Goal: Transaction & Acquisition: Purchase product/service

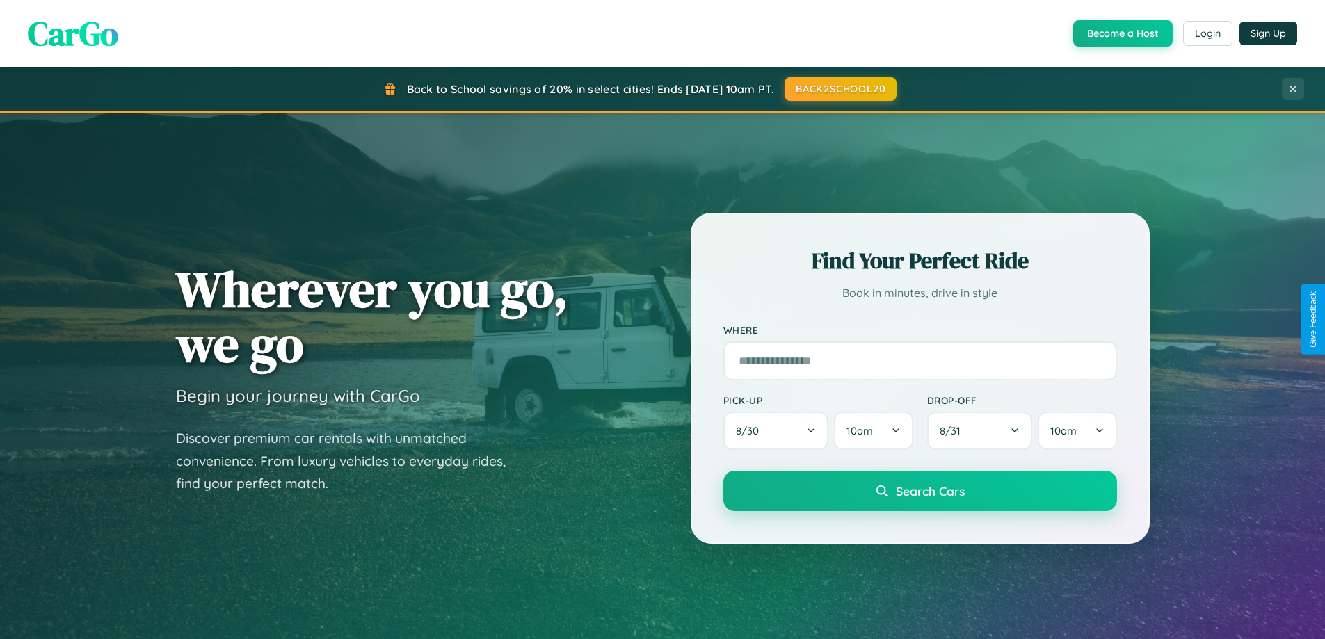
scroll to position [600, 0]
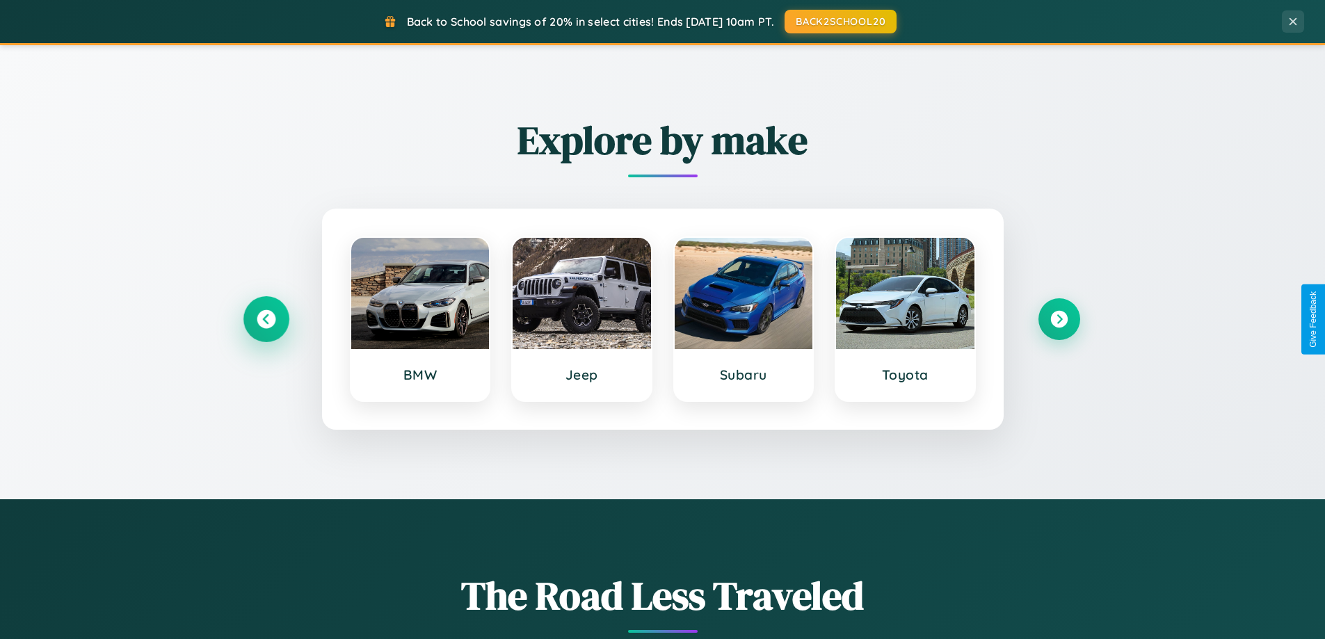
click at [266, 319] on icon at bounding box center [266, 319] width 19 height 19
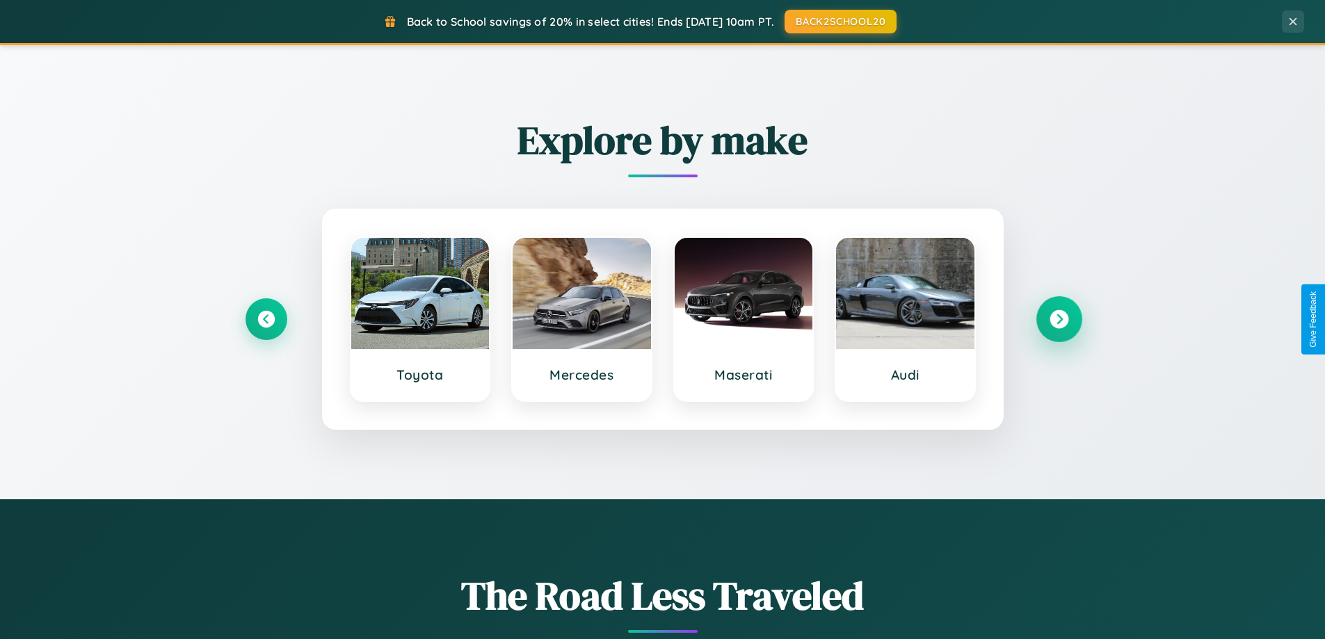
click at [1059, 319] on icon at bounding box center [1059, 319] width 19 height 19
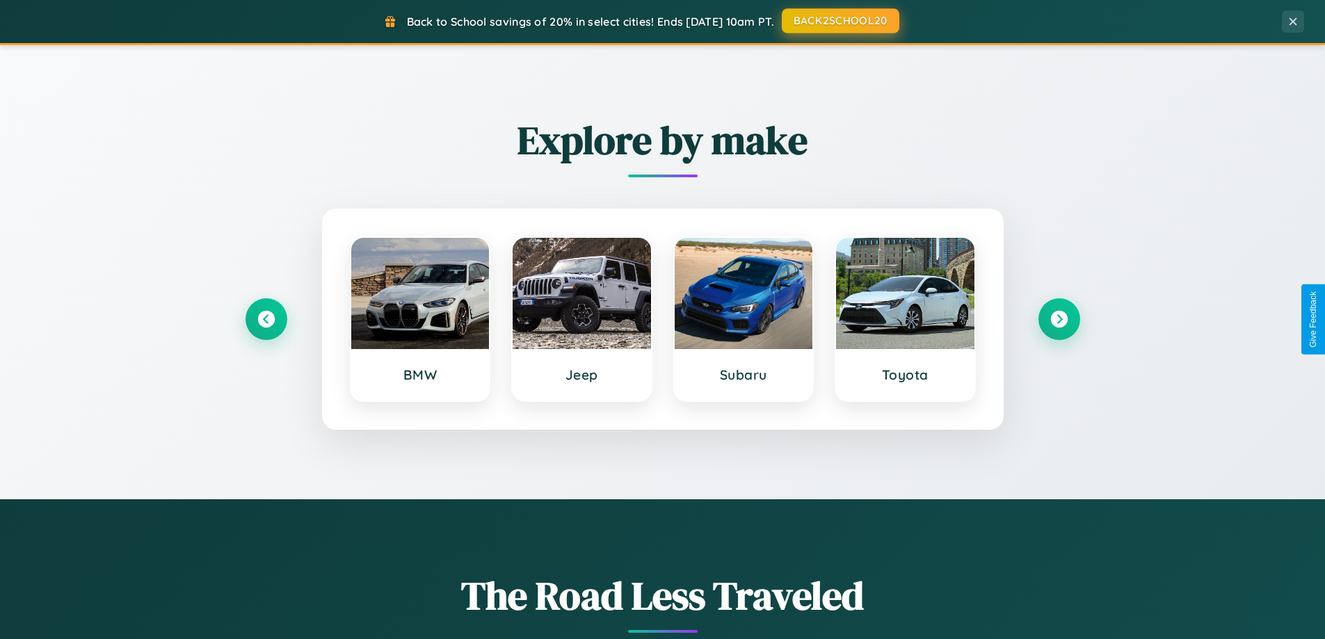
click at [840, 21] on button "BACK2SCHOOL20" at bounding box center [841, 20] width 118 height 25
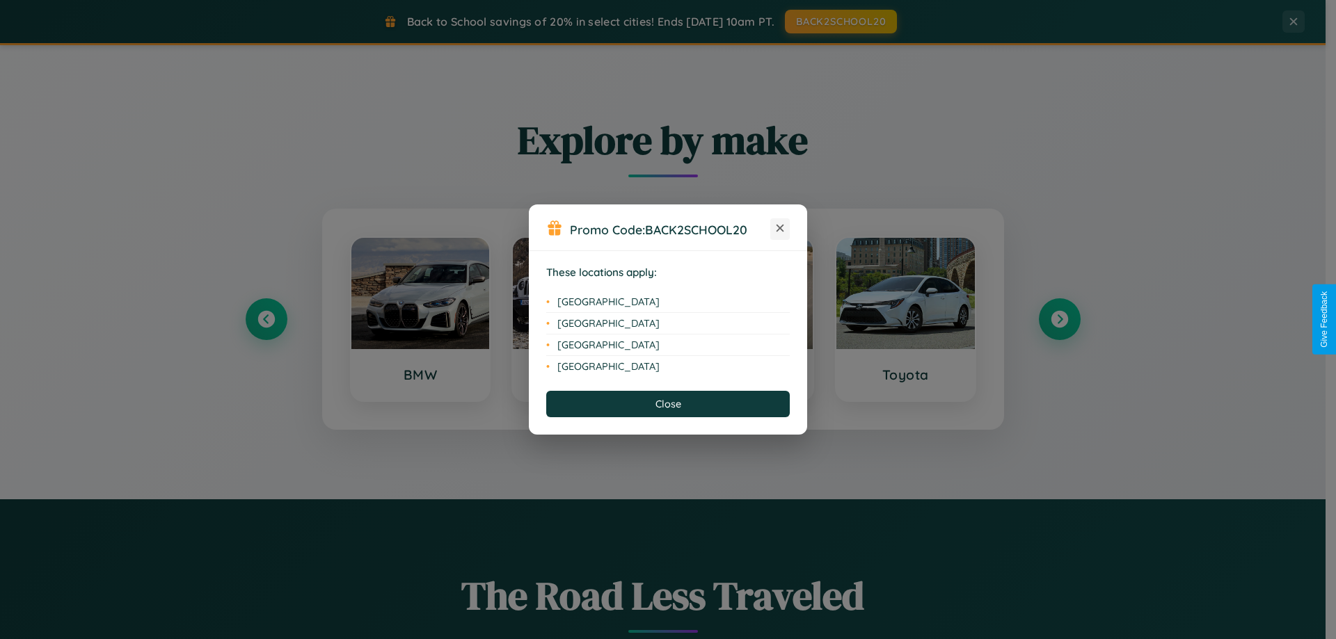
click at [780, 229] on icon at bounding box center [780, 229] width 8 height 8
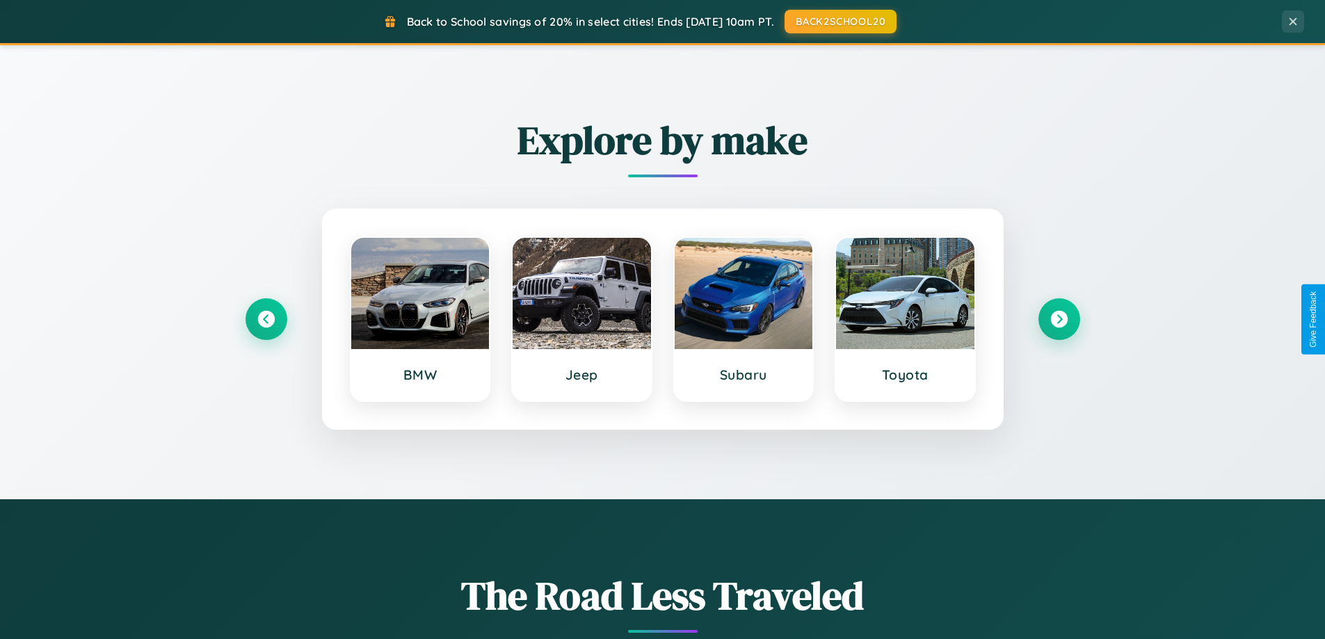
scroll to position [2235, 0]
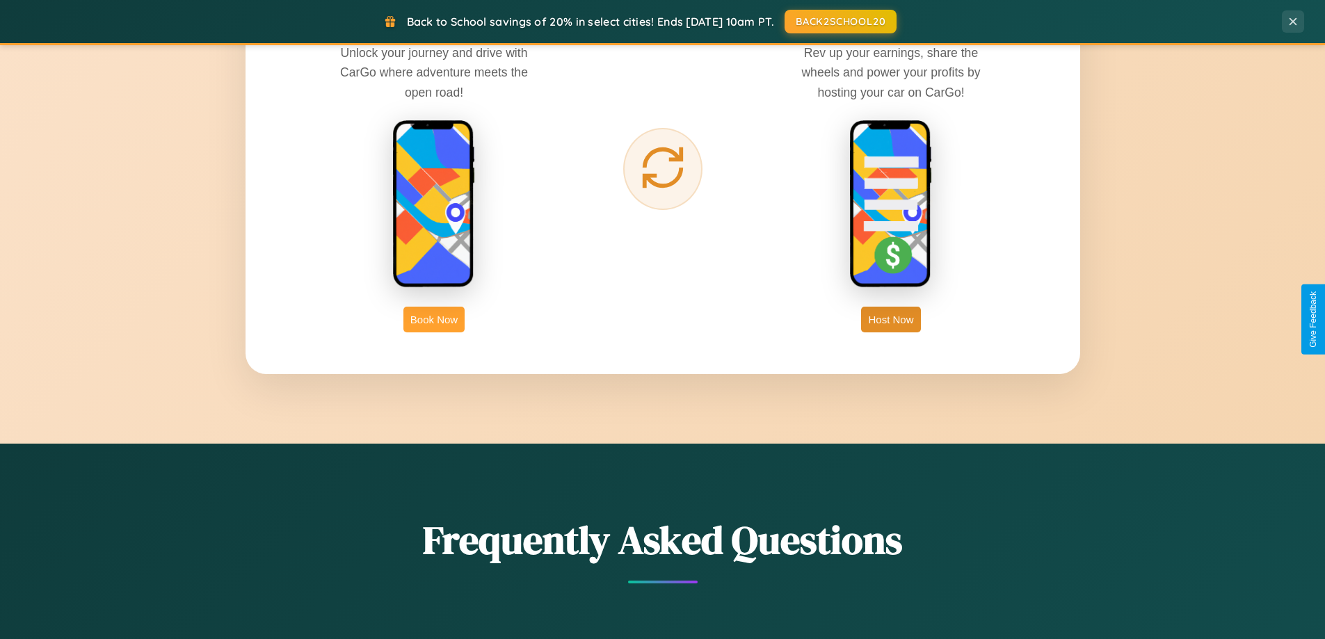
click at [434, 319] on button "Book Now" at bounding box center [433, 320] width 61 height 26
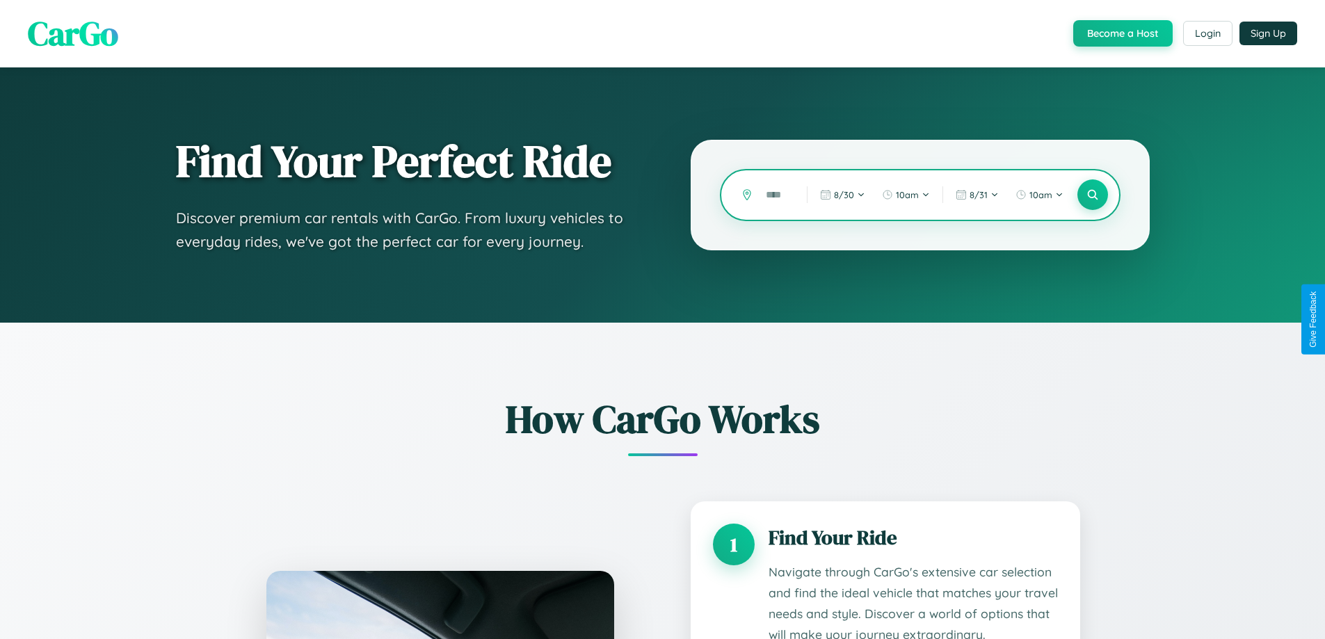
click at [776, 195] on input "text" at bounding box center [776, 195] width 34 height 24
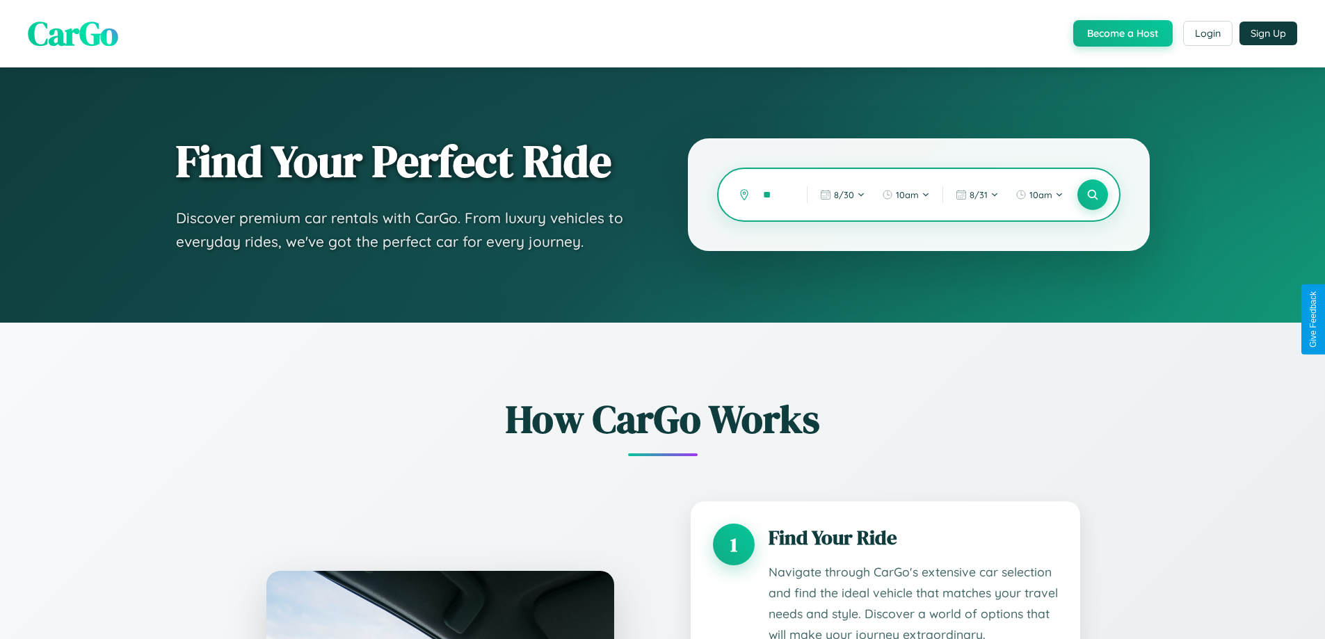
type input "*"
type input "*******"
click at [1092, 195] on icon at bounding box center [1092, 195] width 13 height 13
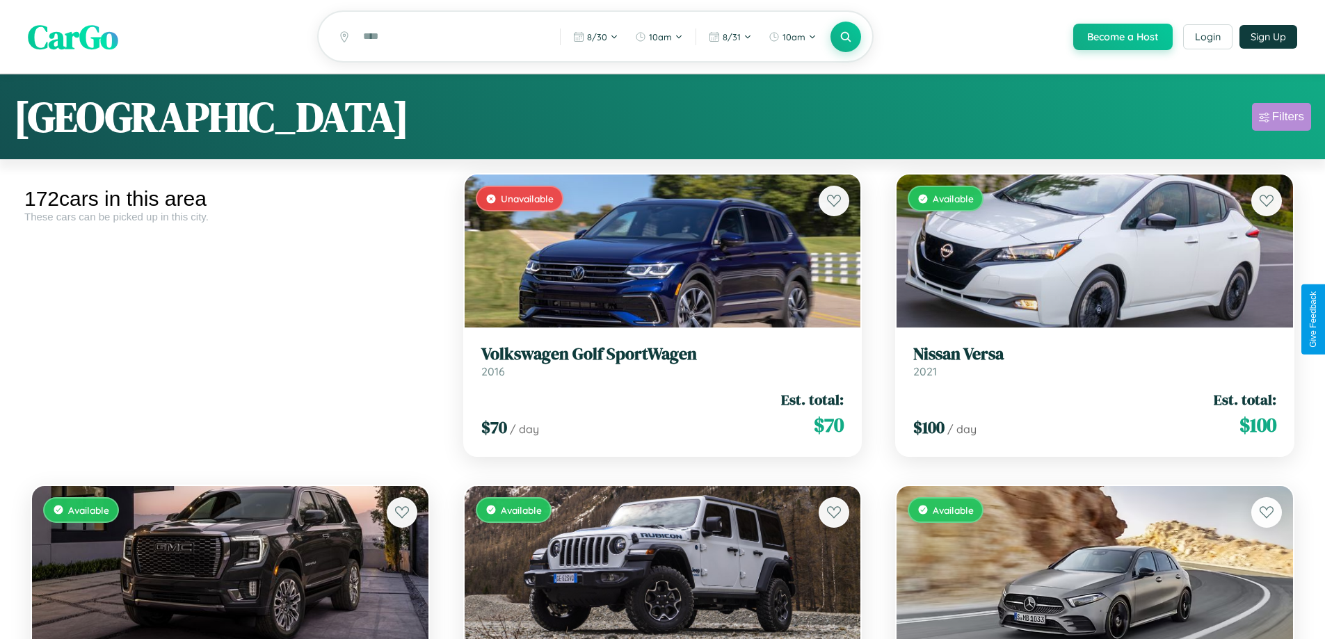
click at [1281, 119] on div "Filters" at bounding box center [1288, 117] width 32 height 14
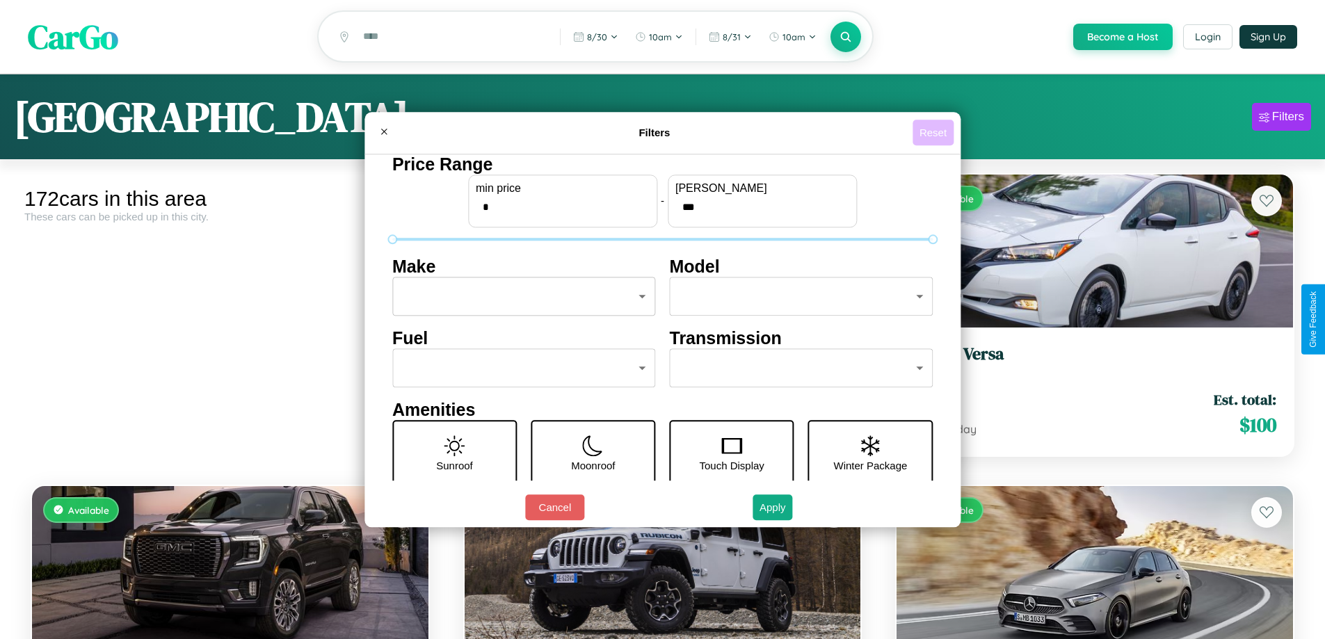
click at [935, 132] on button "Reset" at bounding box center [933, 133] width 41 height 26
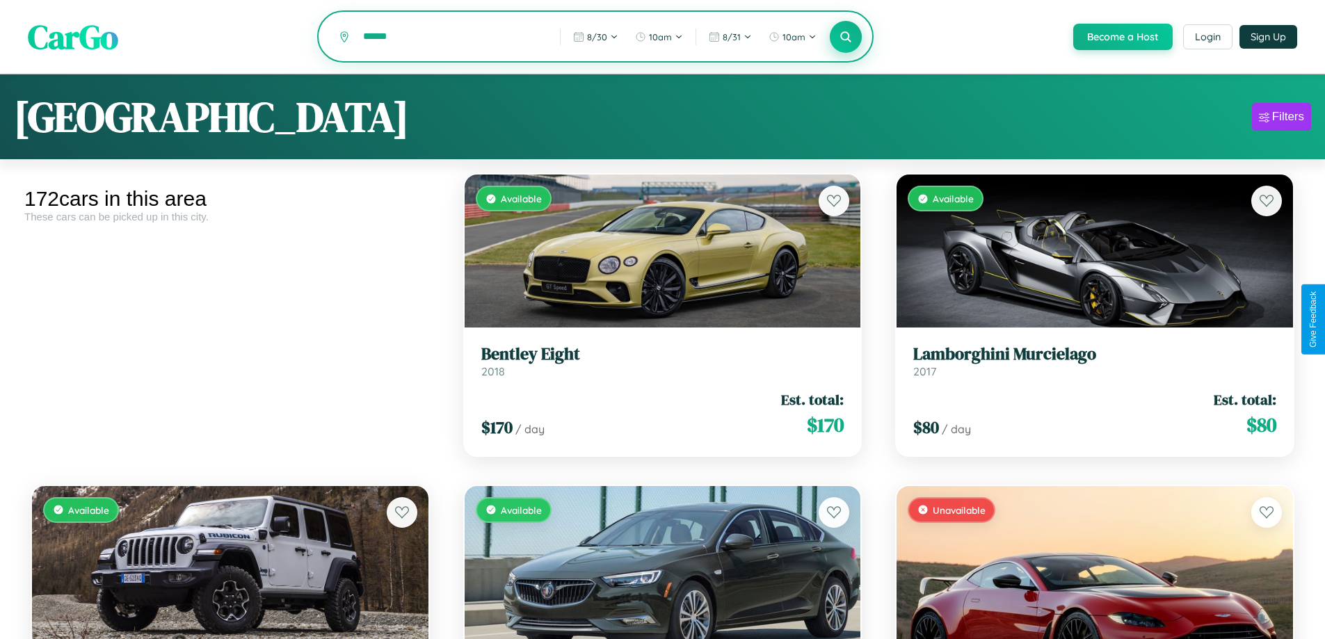
type input "******"
click at [845, 38] on icon at bounding box center [846, 36] width 13 height 13
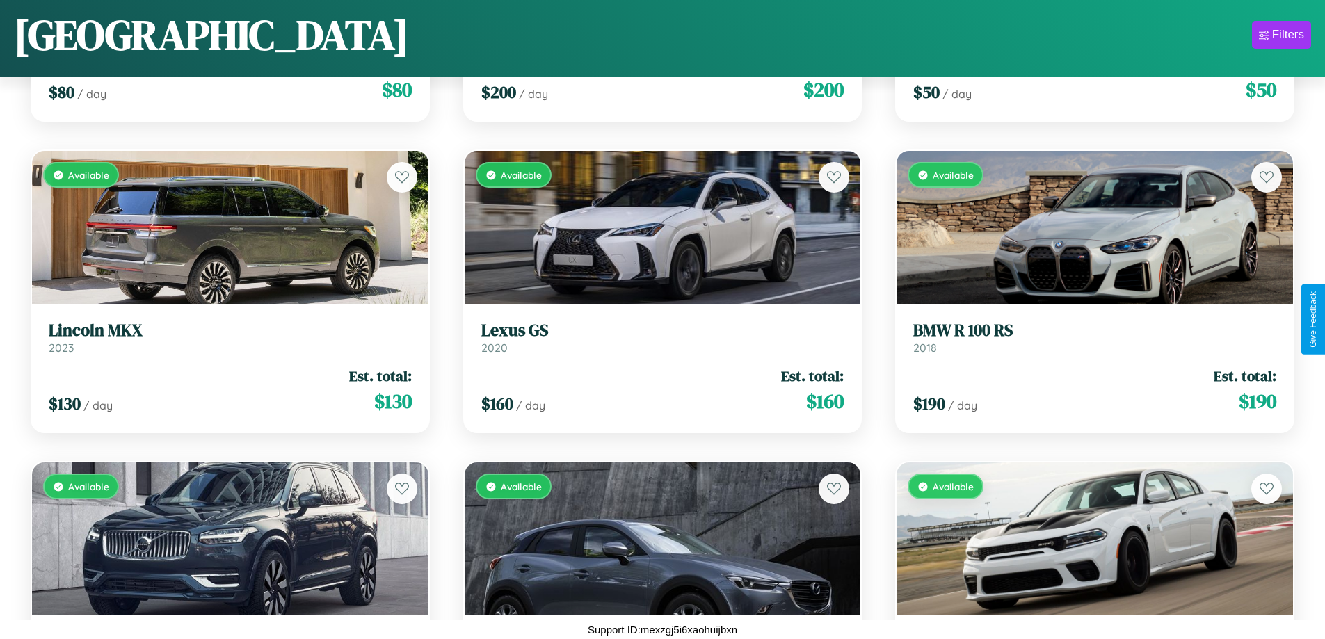
scroll to position [17069, 0]
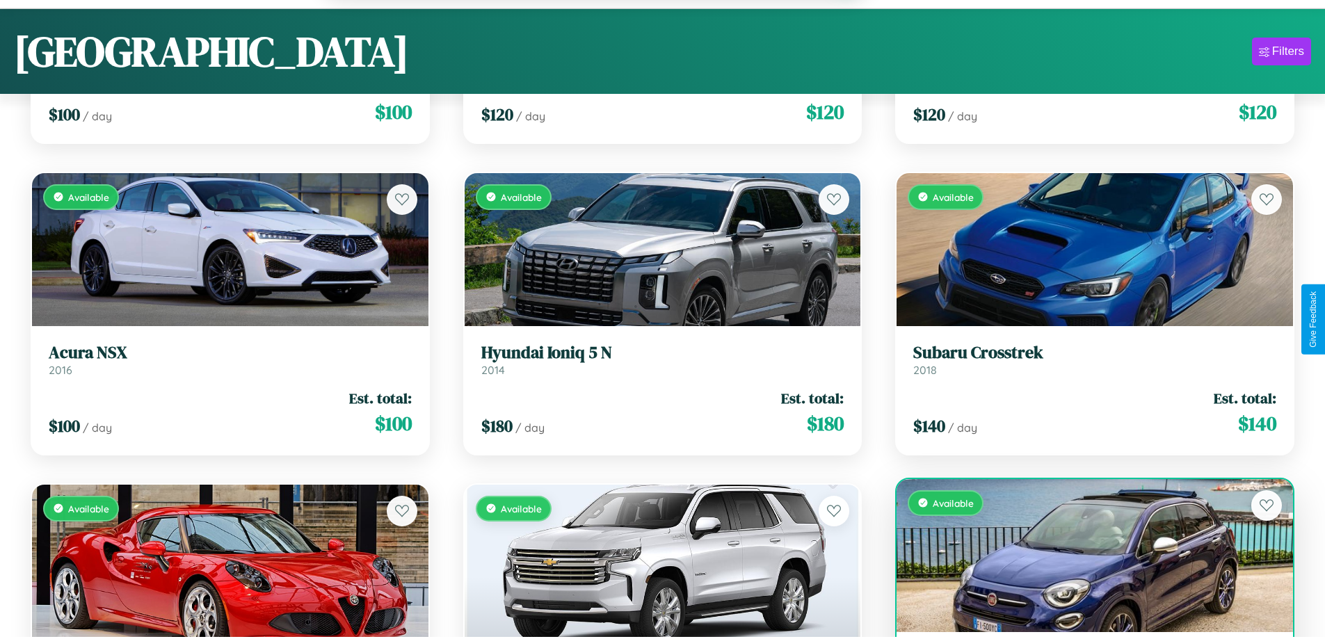
click at [1086, 563] on div "Available" at bounding box center [1095, 555] width 397 height 153
click at [1086, 557] on div "Available" at bounding box center [1095, 555] width 397 height 153
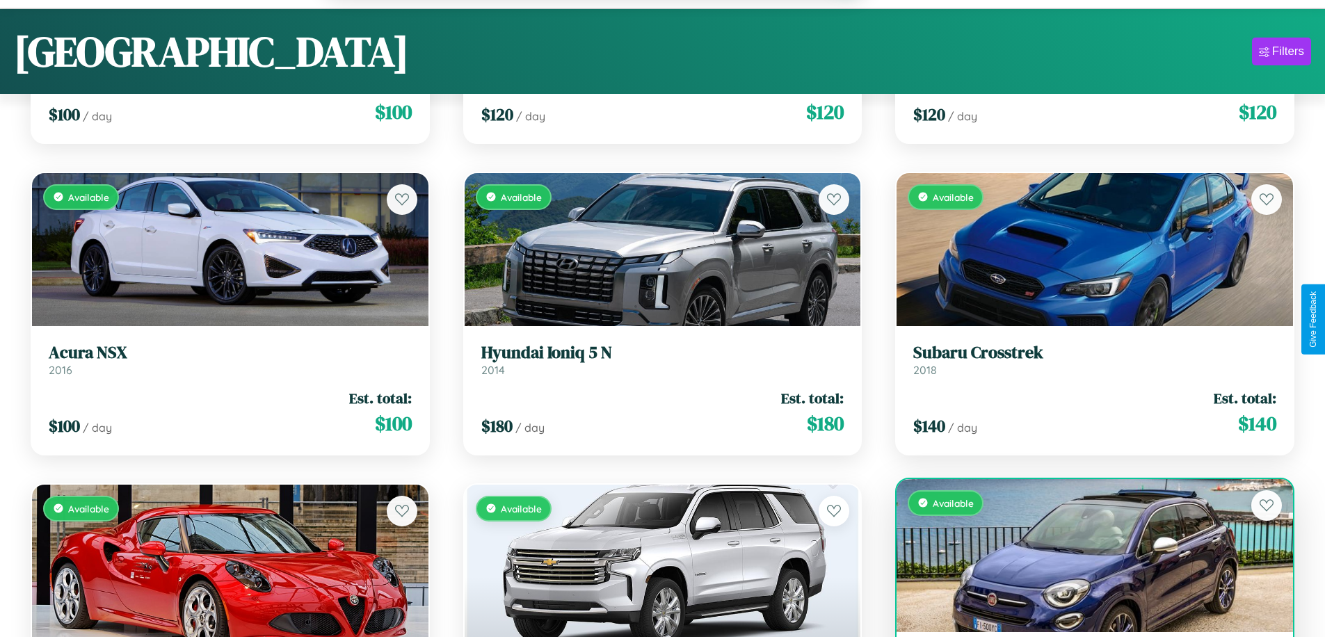
click at [1086, 557] on div "Available" at bounding box center [1095, 555] width 397 height 153
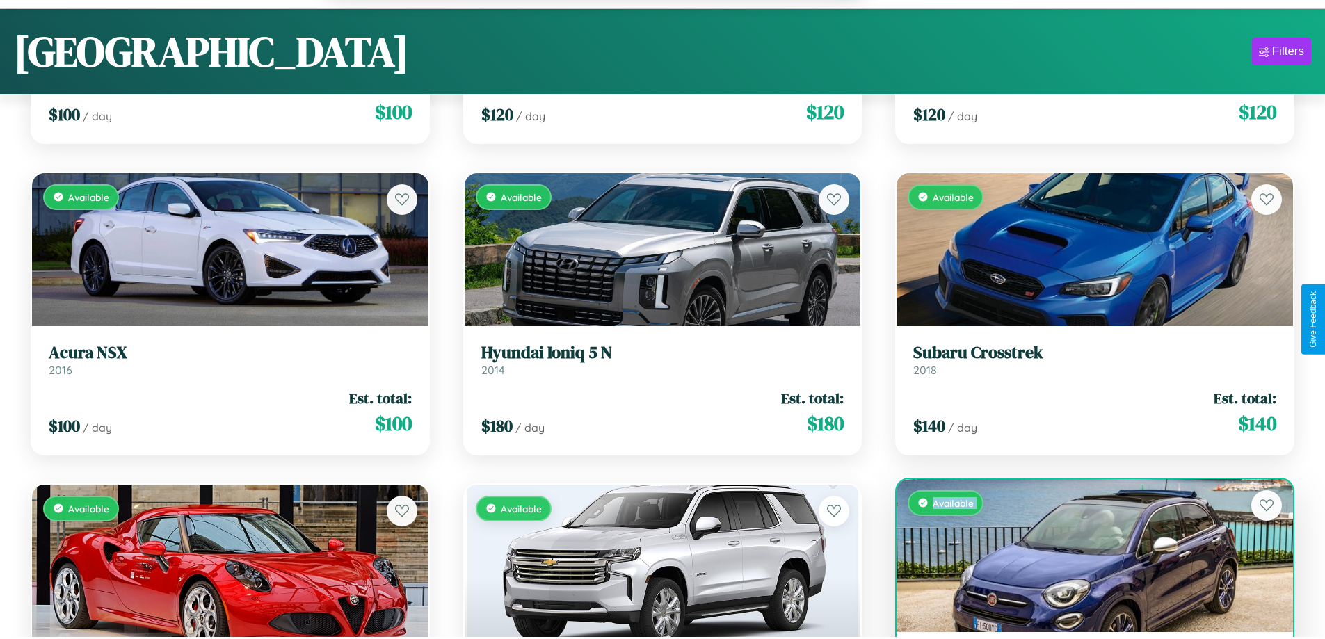
click at [1086, 557] on div "Available" at bounding box center [1095, 555] width 397 height 153
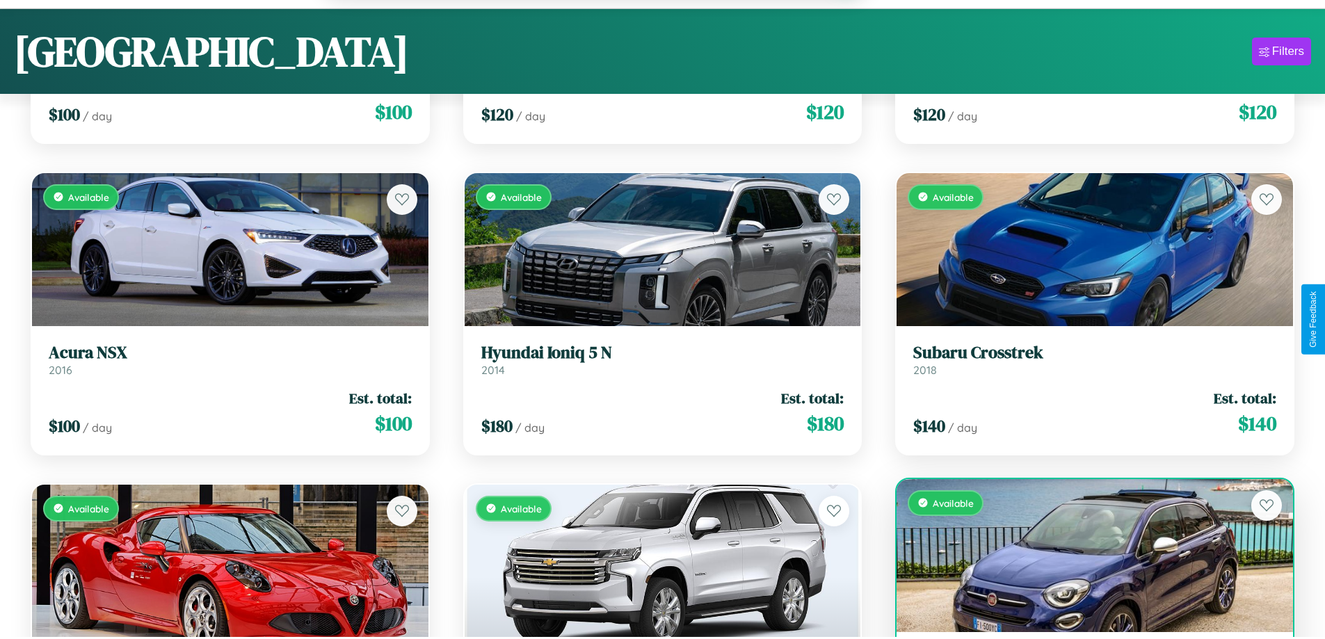
click at [1086, 557] on div "Available" at bounding box center [1095, 555] width 397 height 153
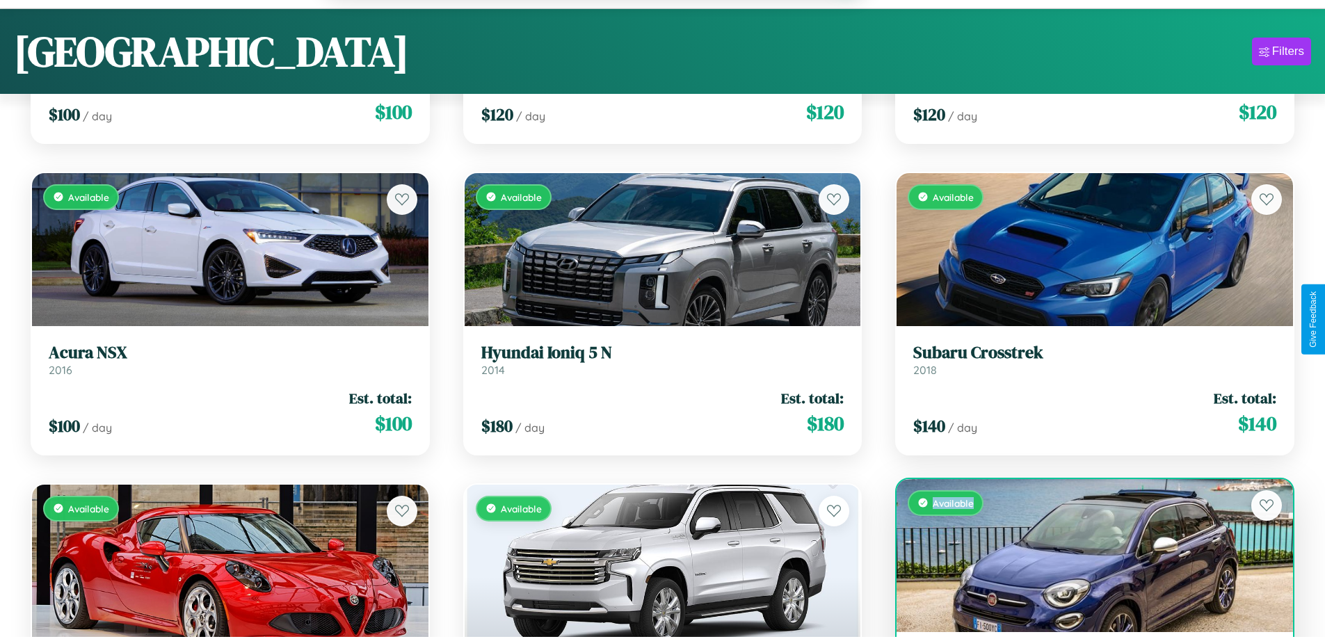
click at [1086, 557] on div "Available" at bounding box center [1095, 555] width 397 height 153
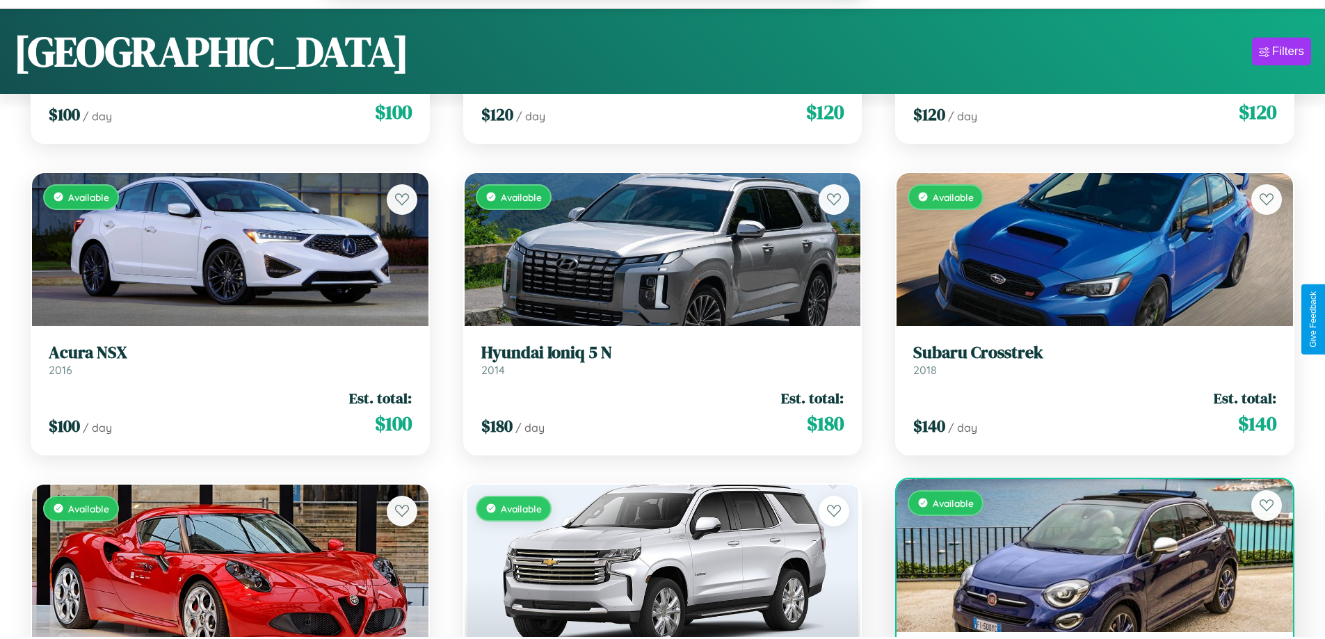
scroll to position [17114, 0]
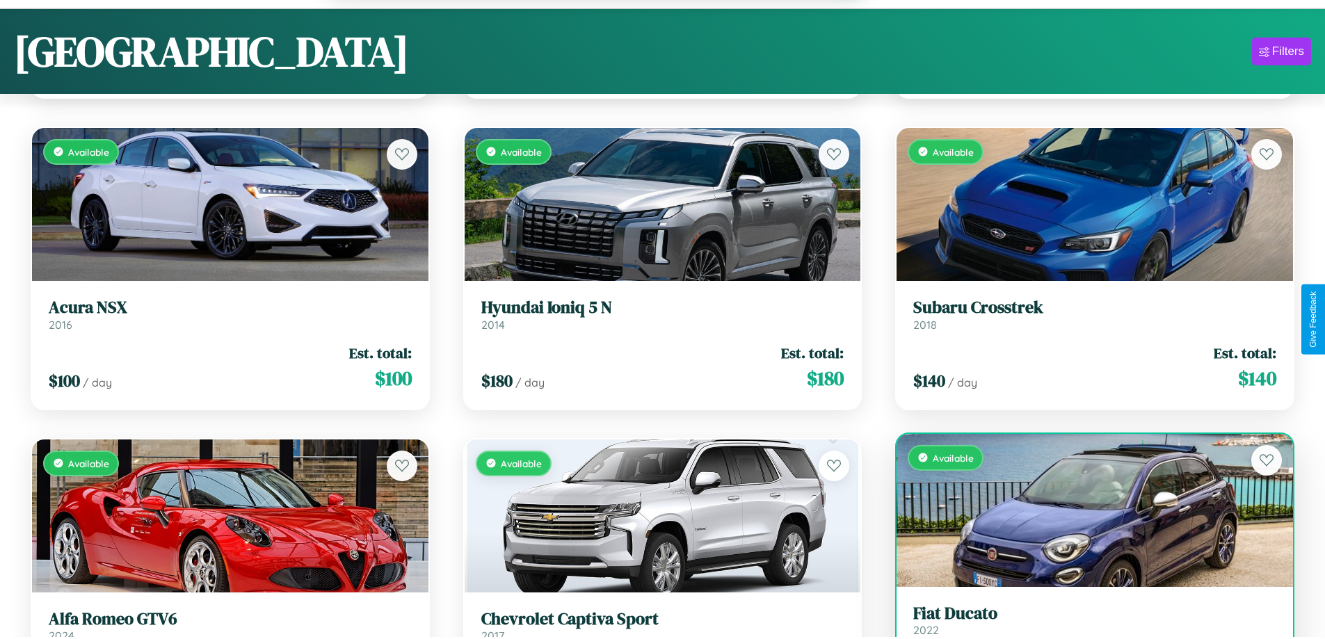
click at [1086, 622] on h3 "Fiat Ducato" at bounding box center [1094, 614] width 363 height 20
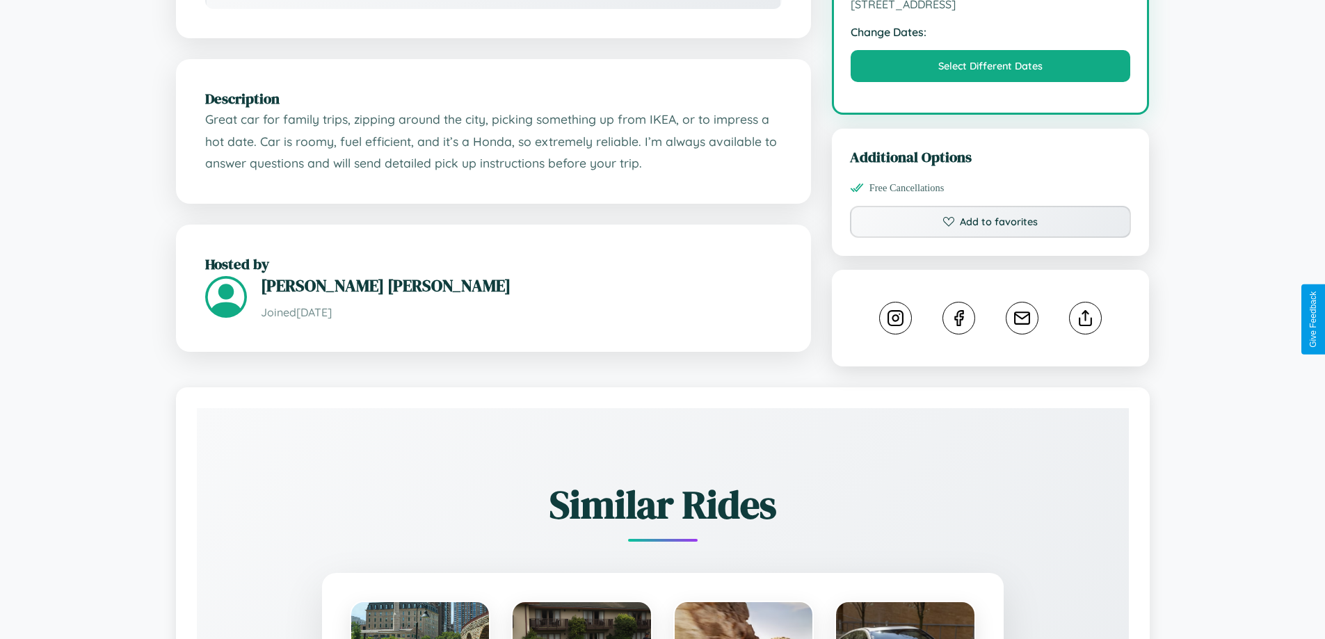
scroll to position [457, 0]
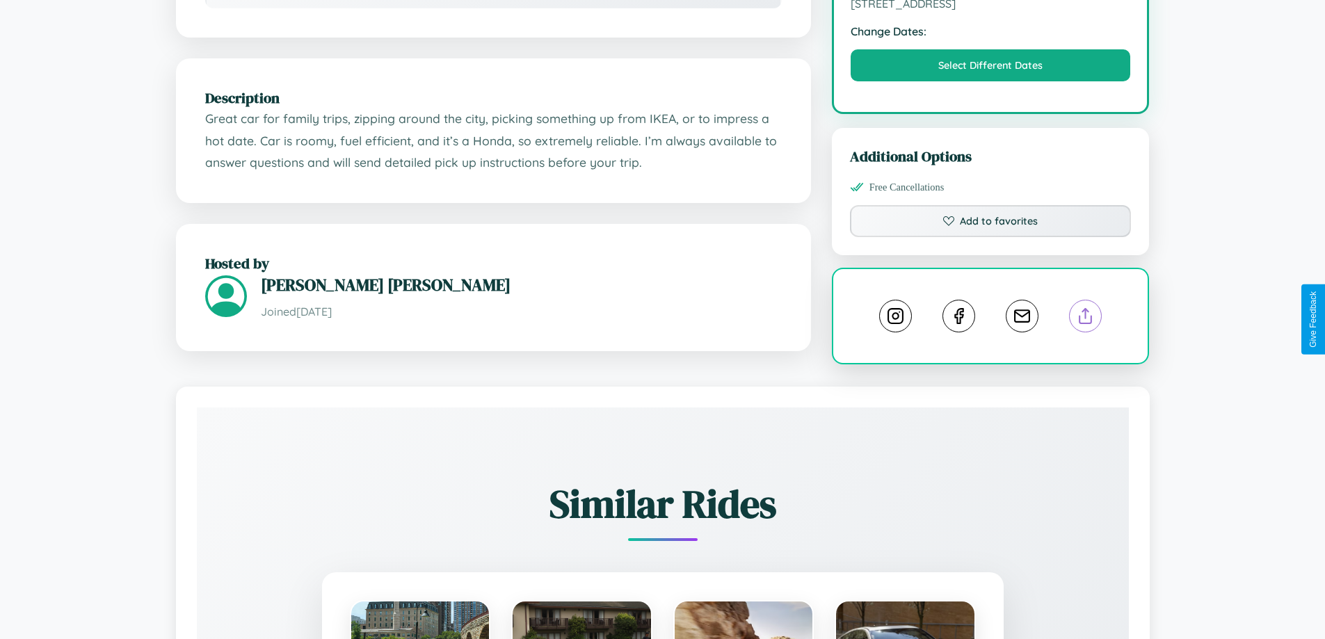
click at [1086, 318] on line at bounding box center [1086, 314] width 0 height 10
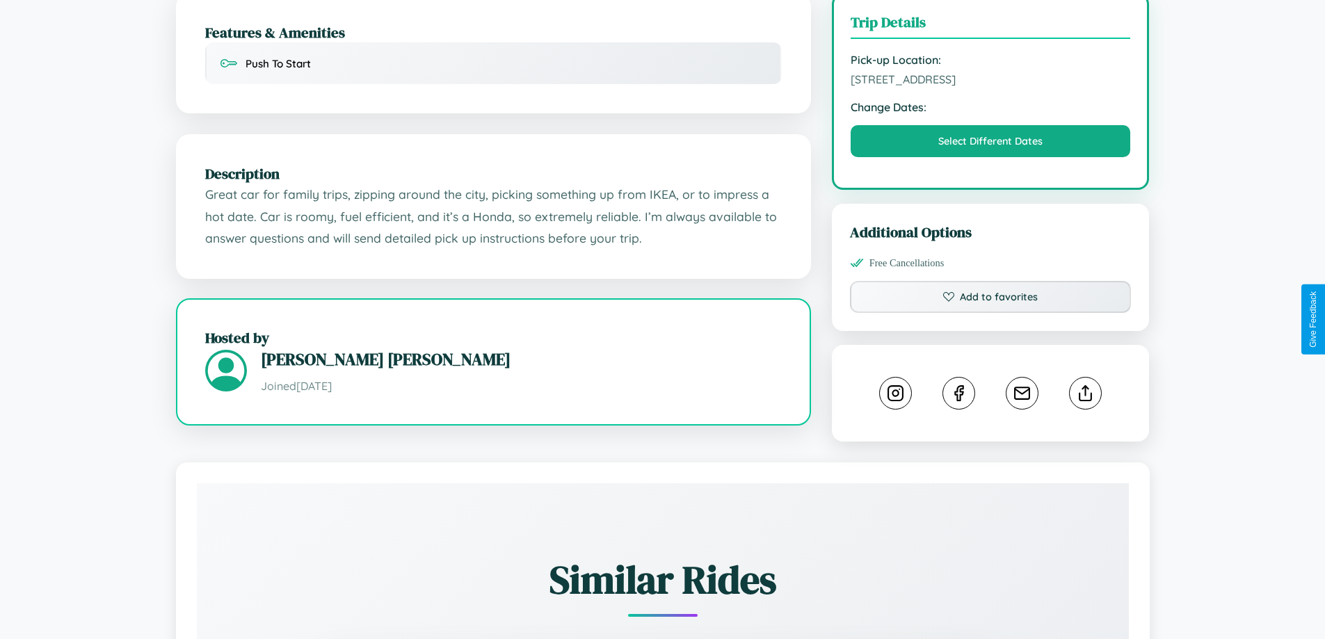
scroll to position [361, 0]
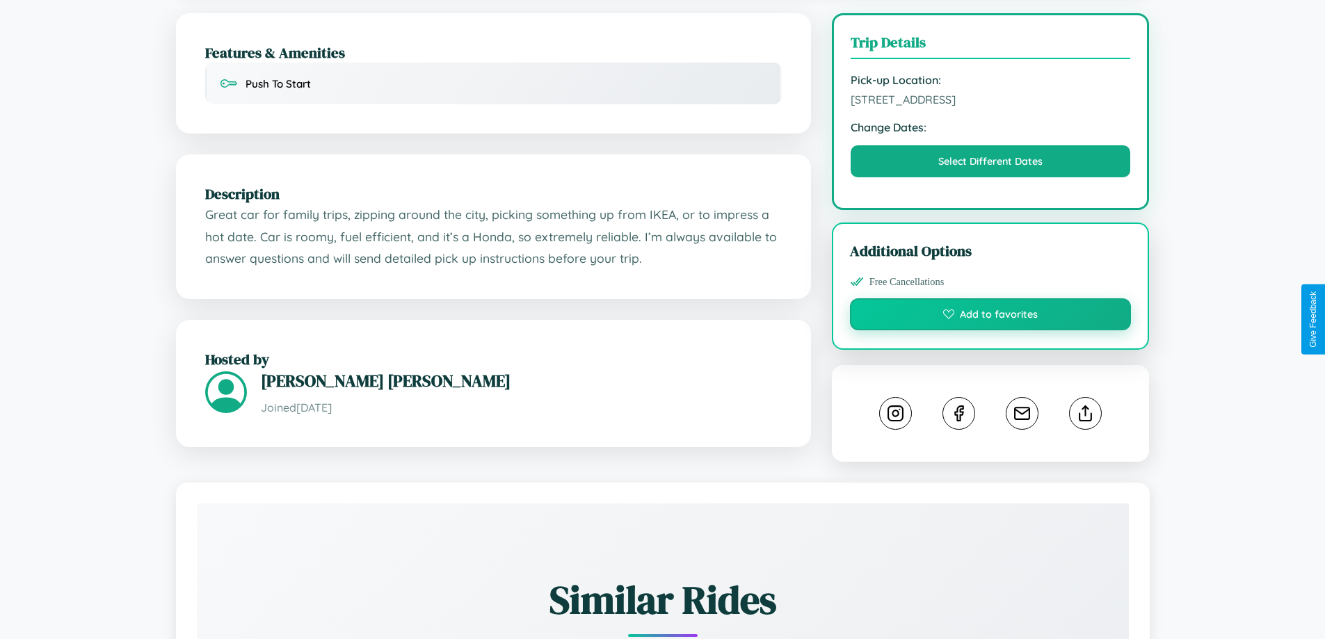
click at [991, 317] on button "Add to favorites" at bounding box center [991, 314] width 282 height 32
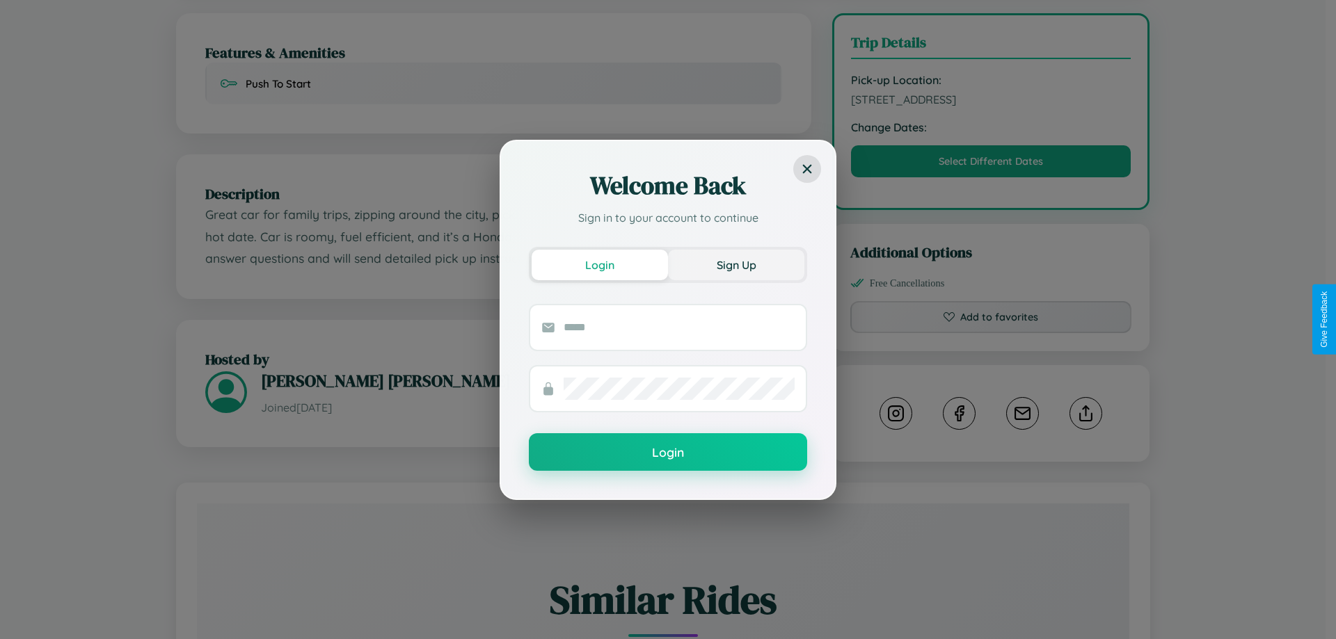
click at [736, 264] on button "Sign Up" at bounding box center [736, 265] width 136 height 31
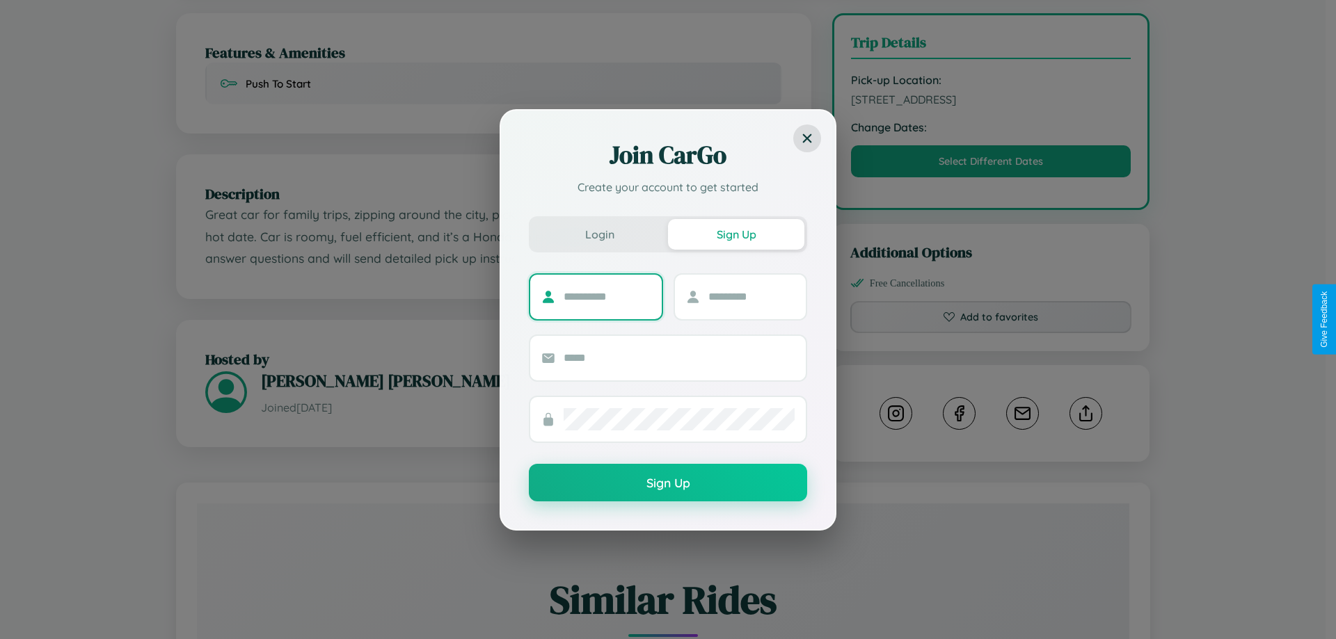
click at [607, 296] on input "text" at bounding box center [606, 297] width 87 height 22
type input "****"
click at [751, 296] on input "text" at bounding box center [751, 297] width 87 height 22
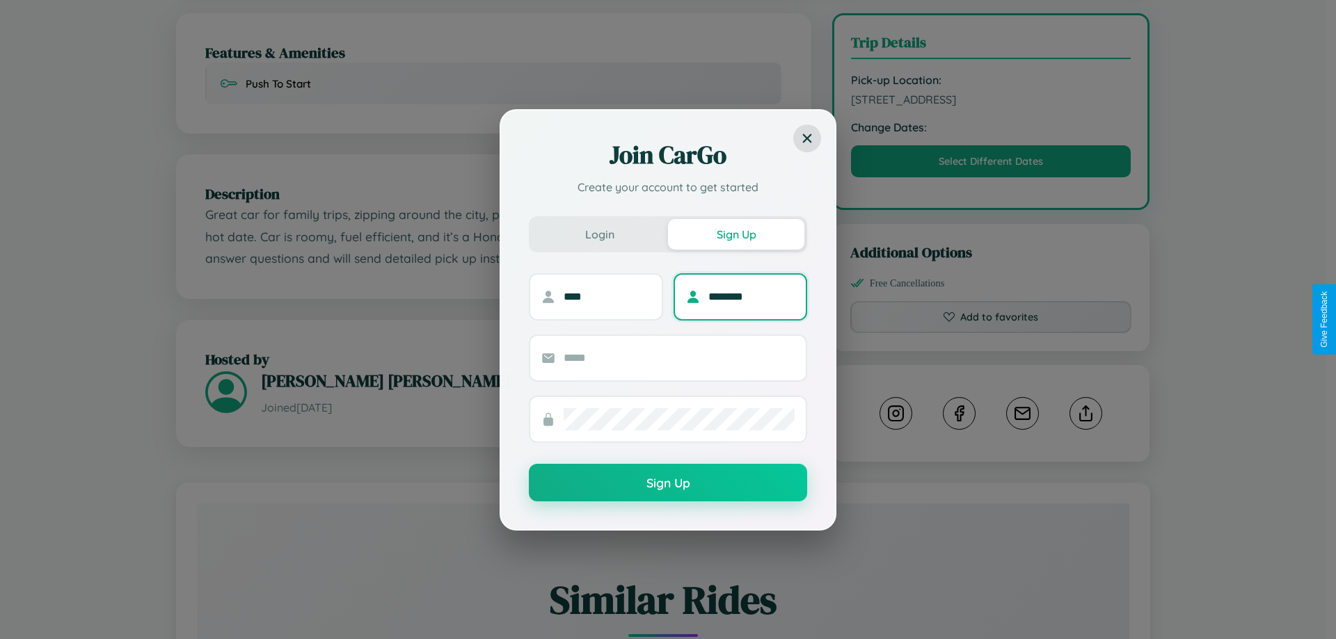
type input "********"
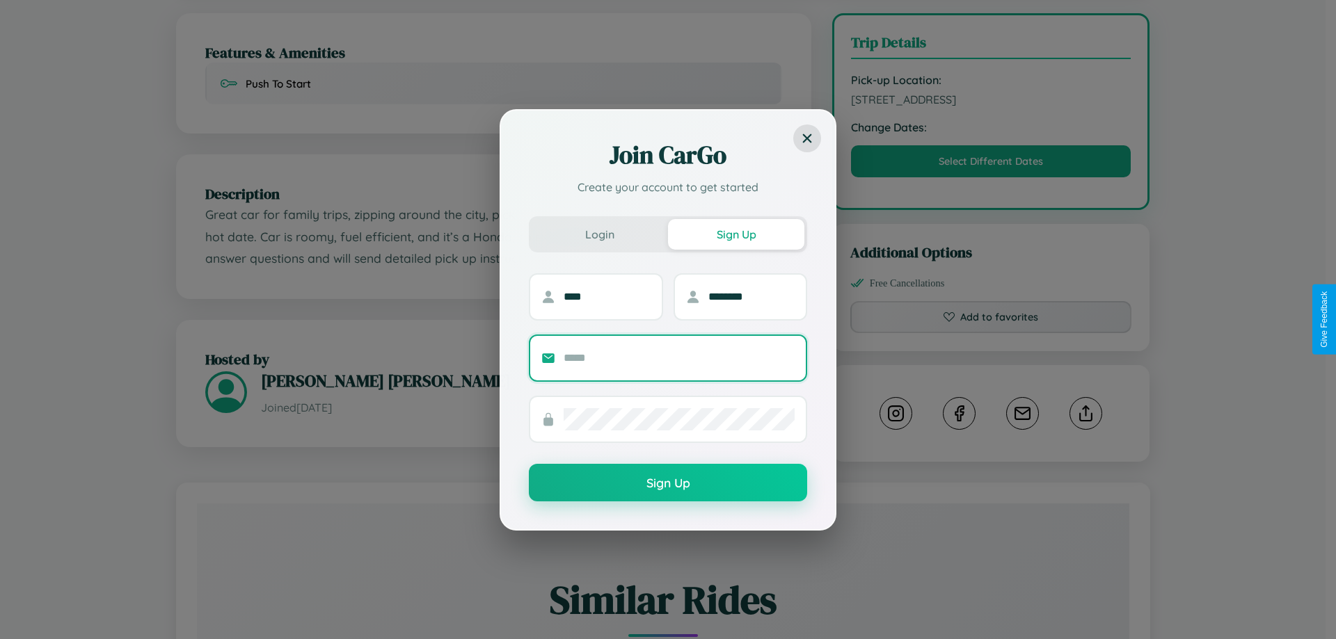
click at [679, 358] on input "text" at bounding box center [678, 358] width 231 height 22
type input "**********"
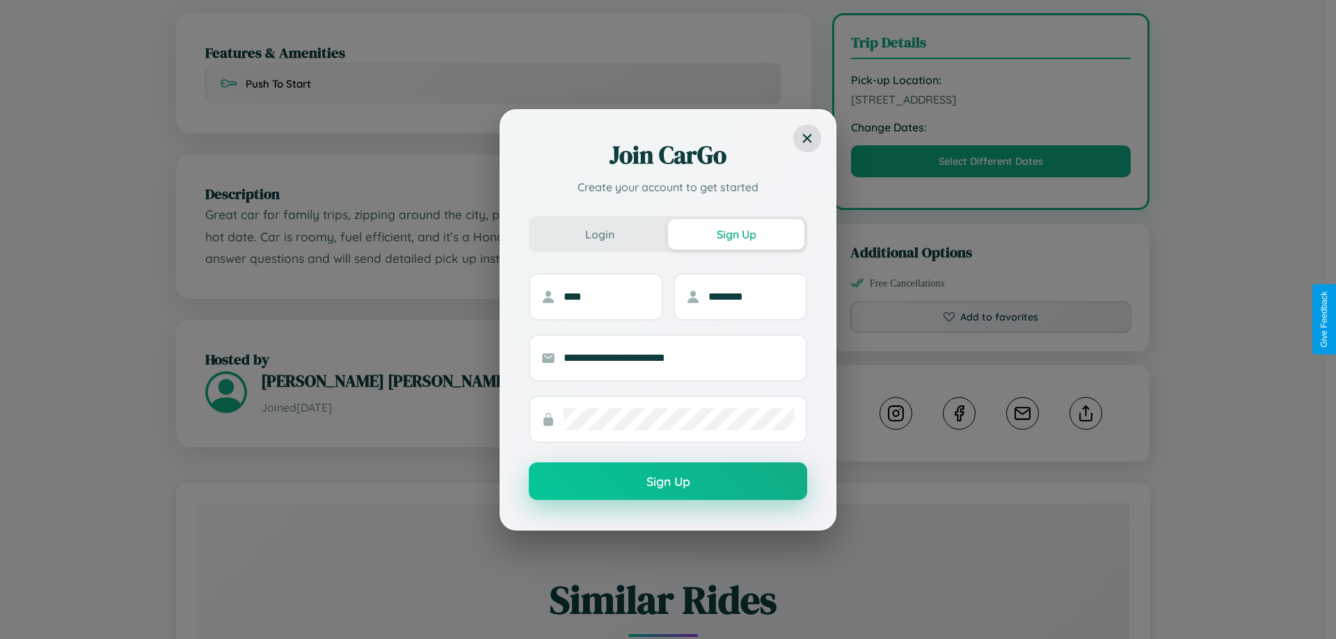
click at [668, 482] on button "Sign Up" at bounding box center [668, 482] width 278 height 38
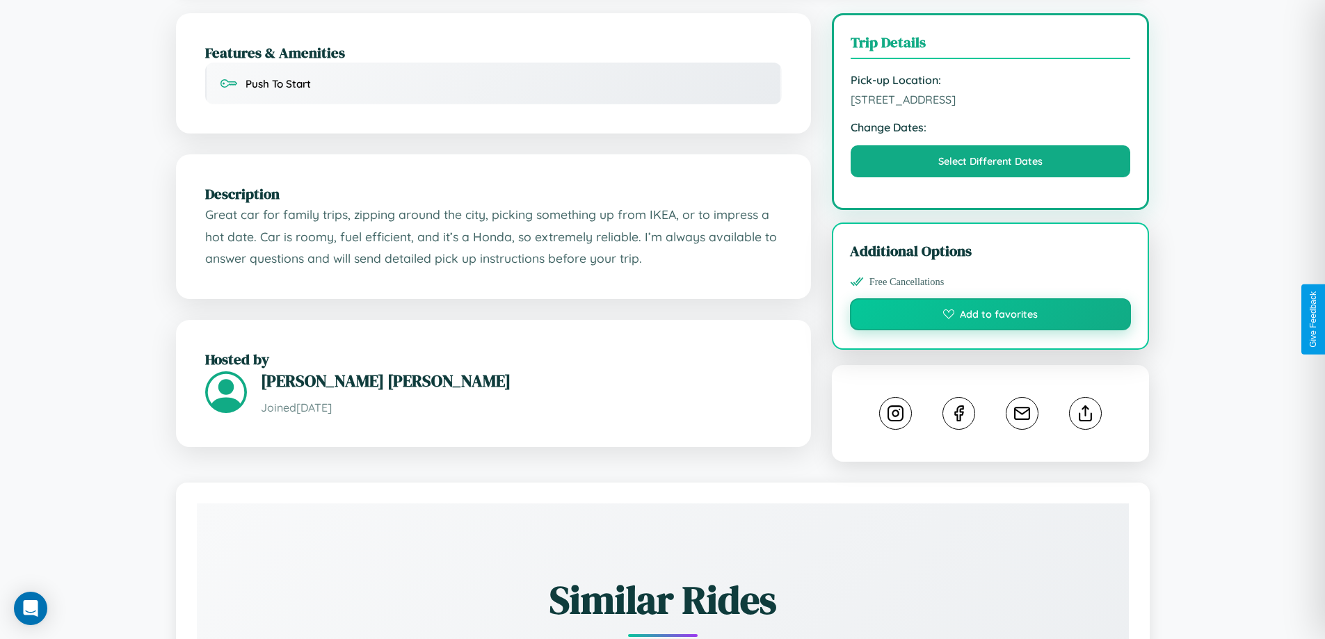
click at [991, 317] on button "Add to favorites" at bounding box center [991, 314] width 282 height 32
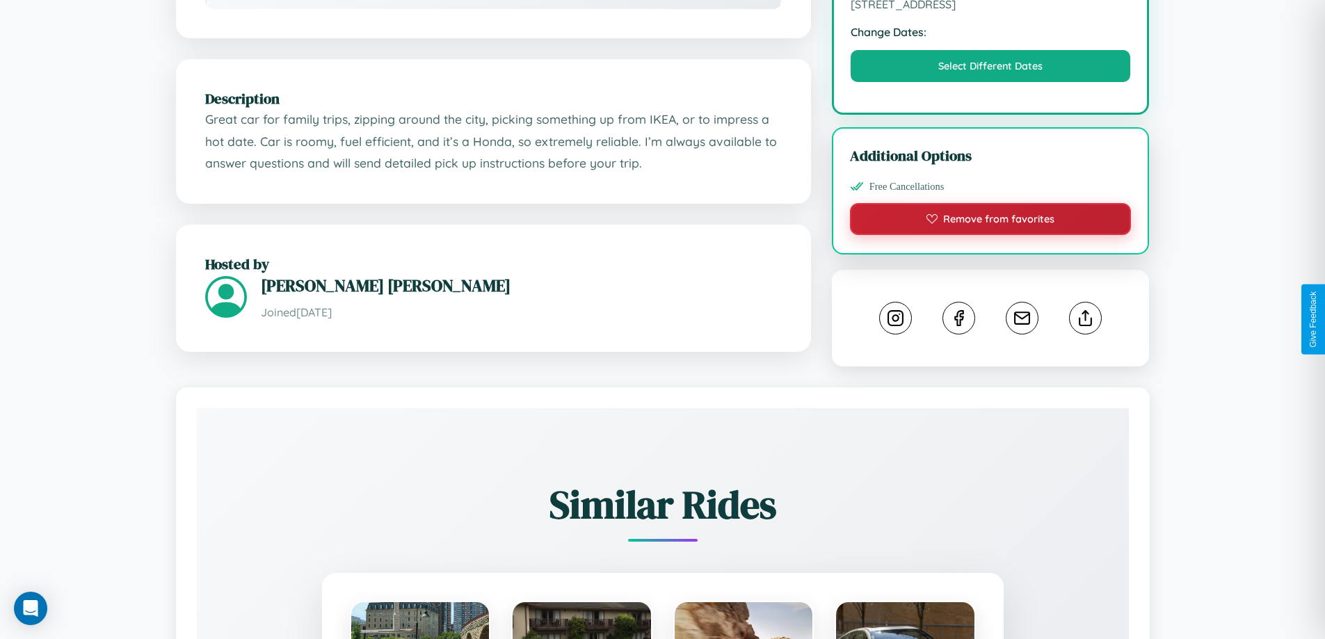
scroll to position [457, 0]
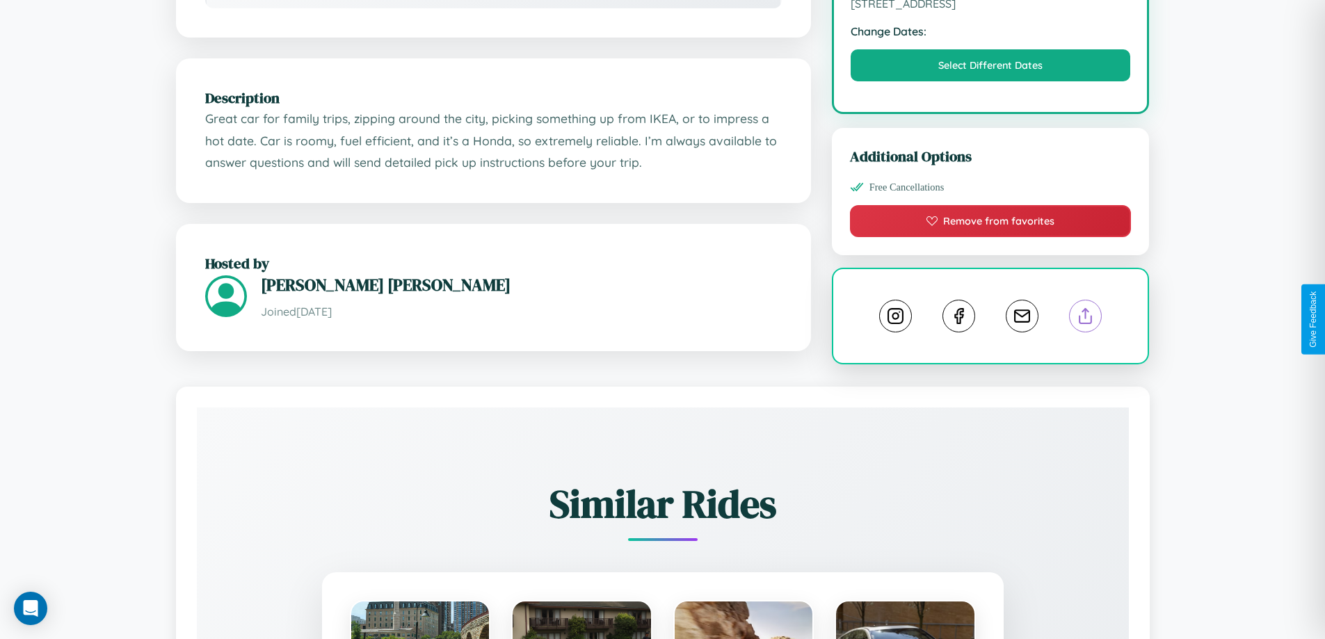
click at [1086, 318] on line at bounding box center [1086, 314] width 0 height 10
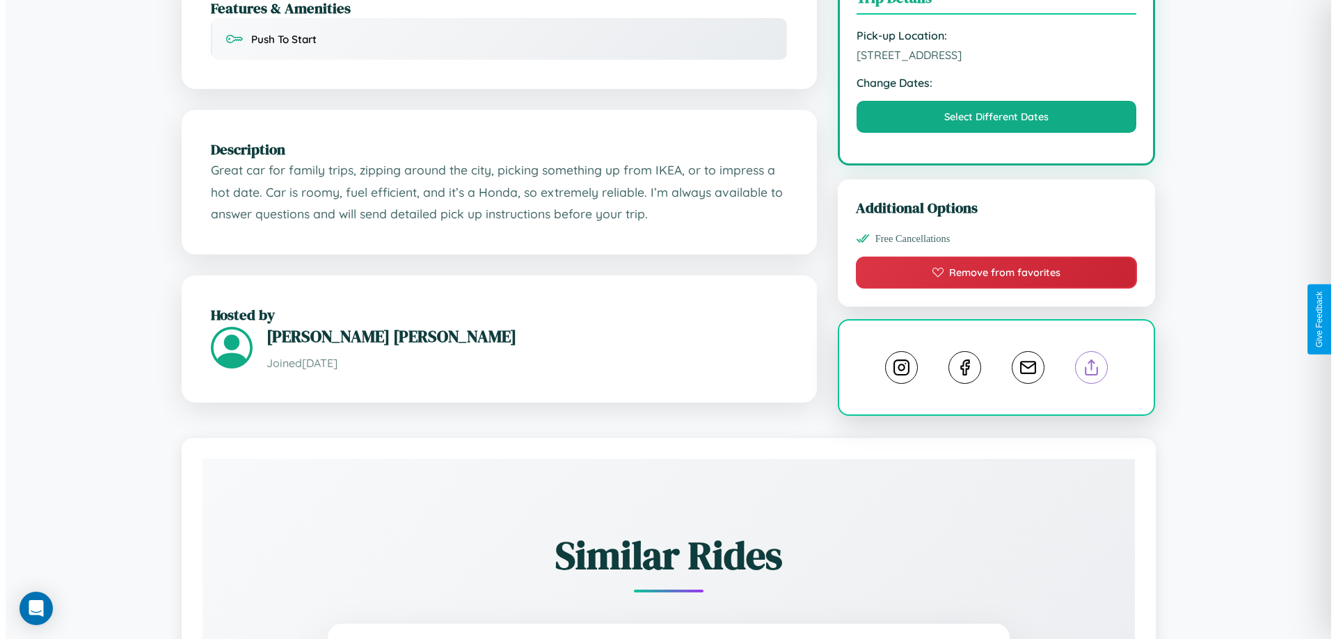
scroll to position [0, 0]
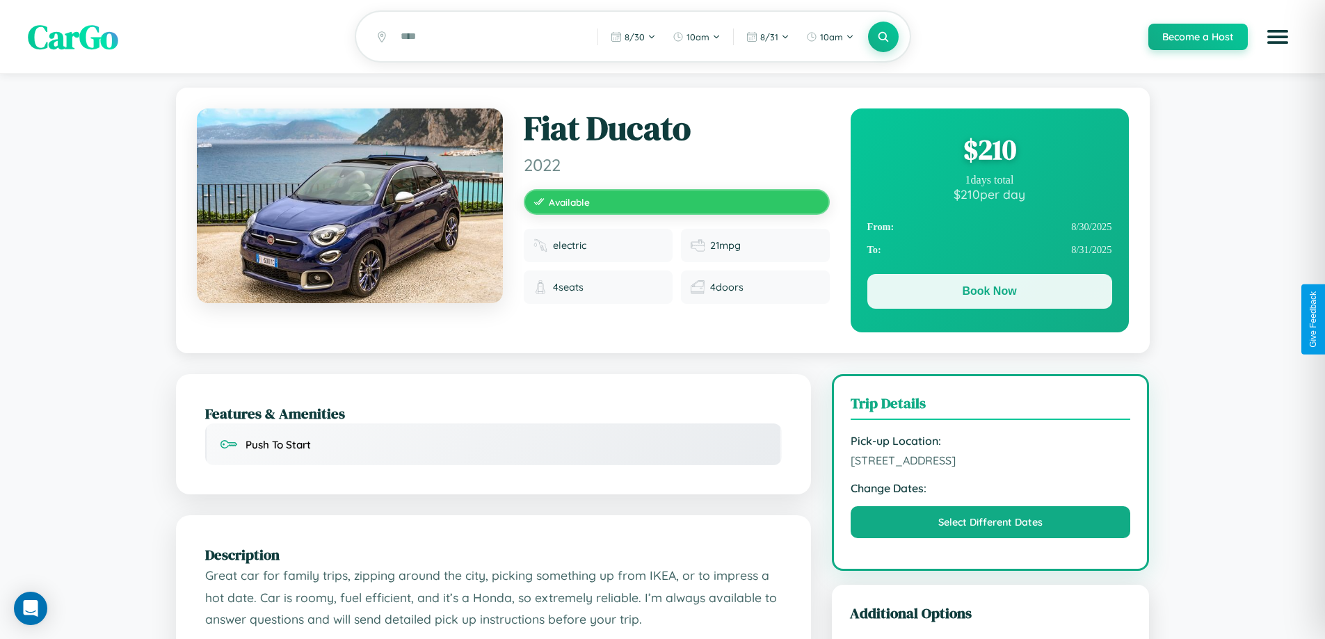
click at [989, 294] on button "Book Now" at bounding box center [989, 291] width 245 height 35
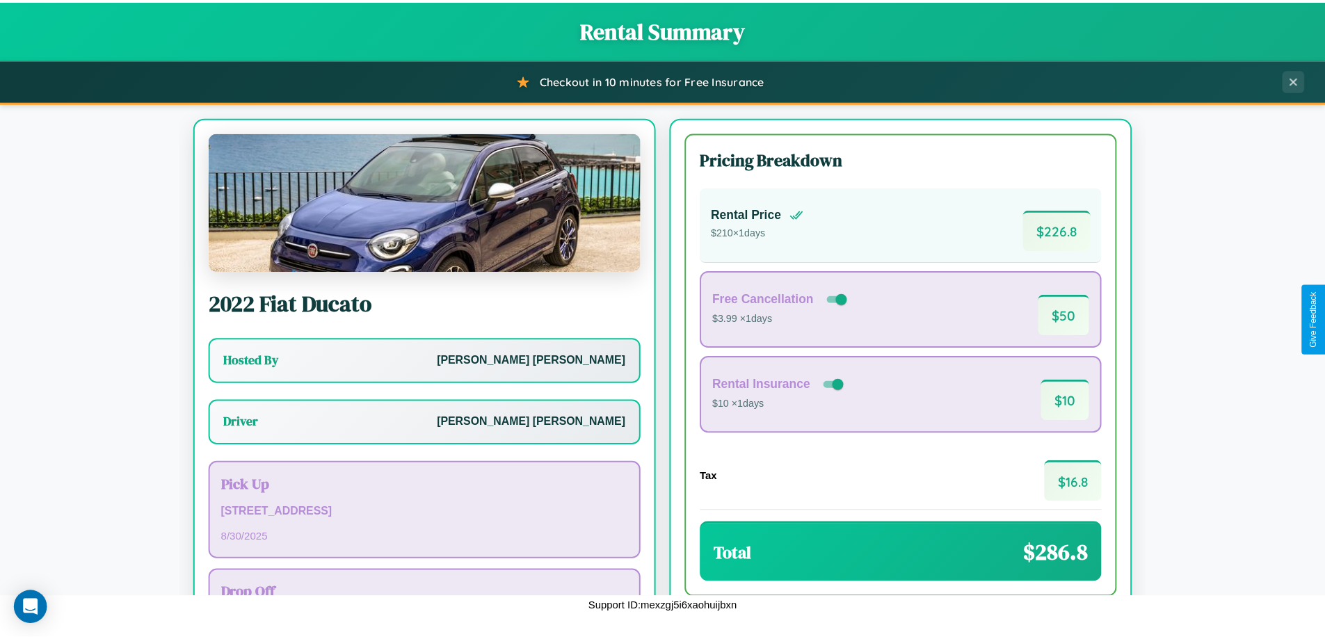
scroll to position [100, 0]
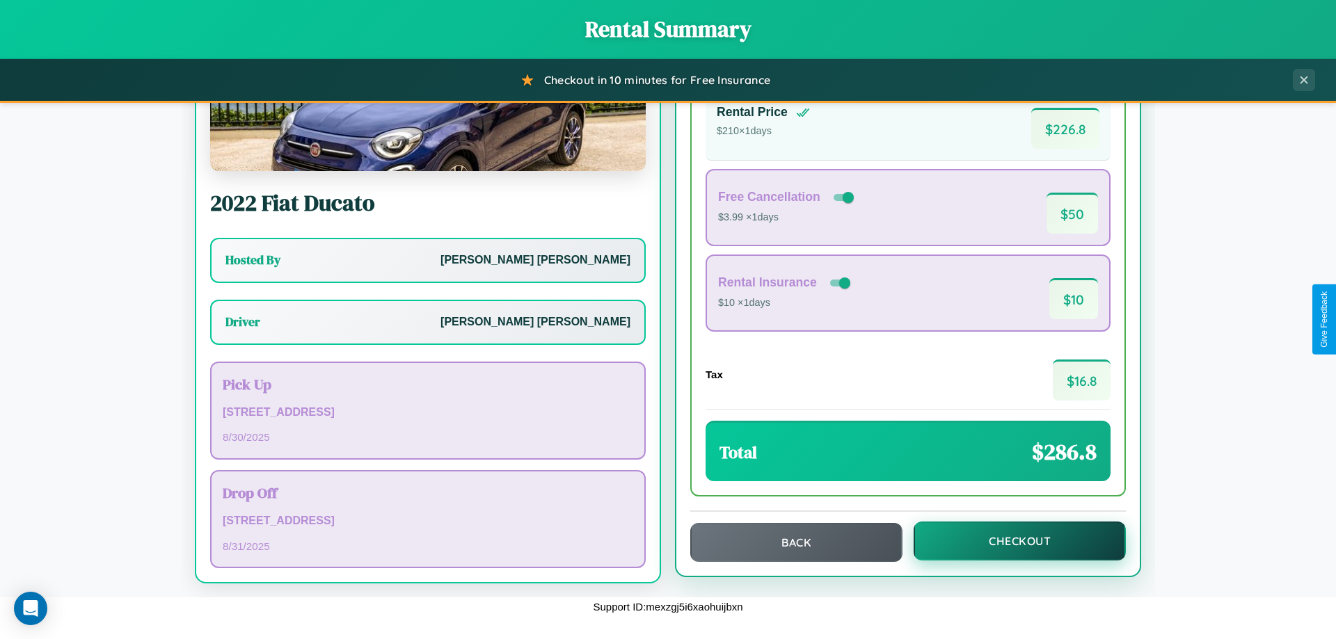
click at [1010, 541] on button "Checkout" at bounding box center [1019, 541] width 212 height 39
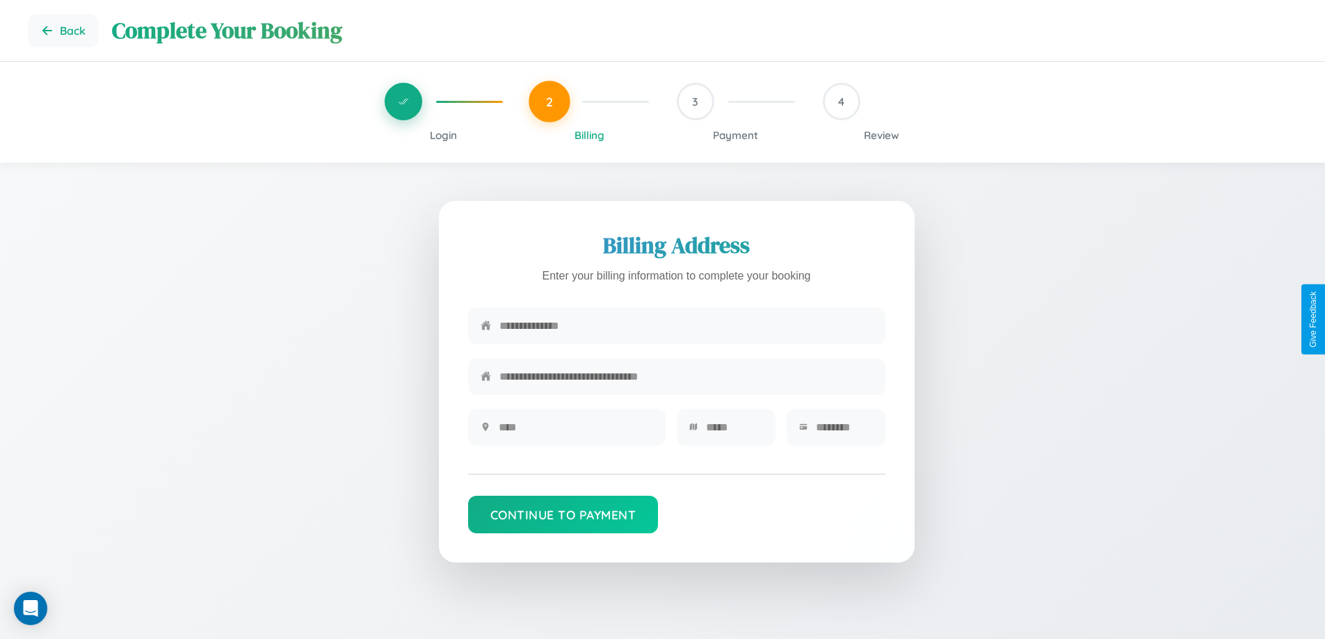
click at [686, 328] on input "text" at bounding box center [686, 326] width 374 height 34
type input "**********"
click at [575, 432] on input "text" at bounding box center [576, 427] width 154 height 34
type input "********"
click at [734, 432] on input "text" at bounding box center [734, 427] width 57 height 34
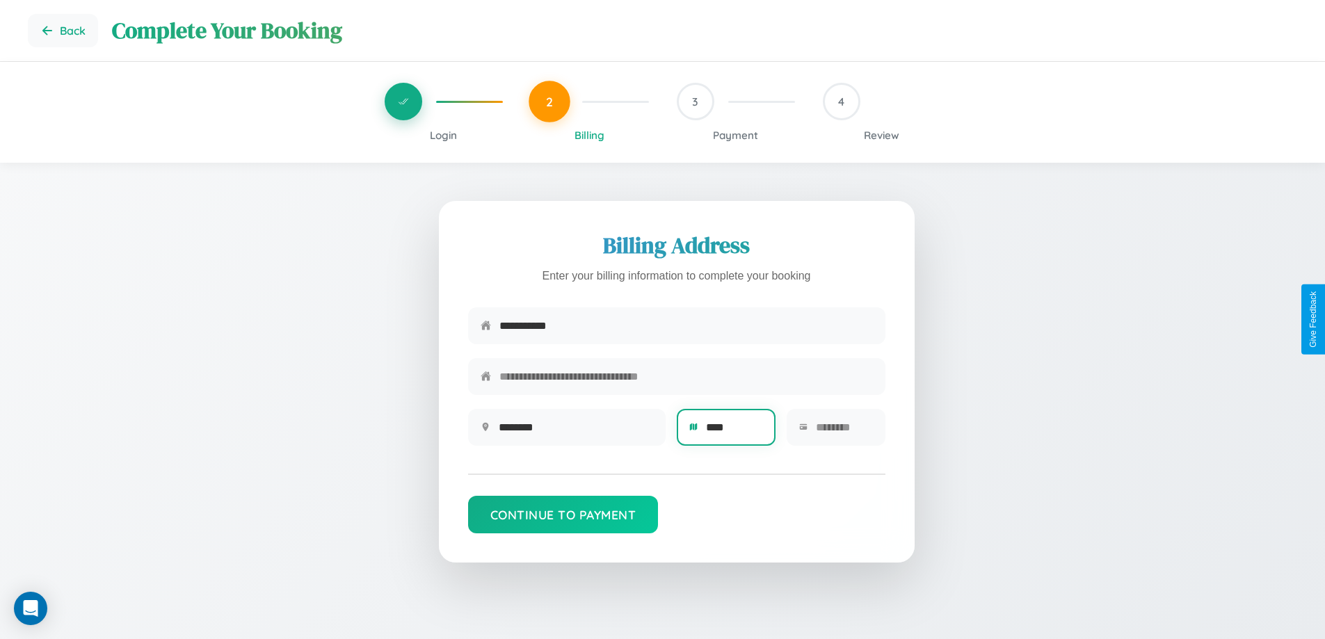
type input "****"
click at [844, 432] on input "text" at bounding box center [844, 427] width 57 height 34
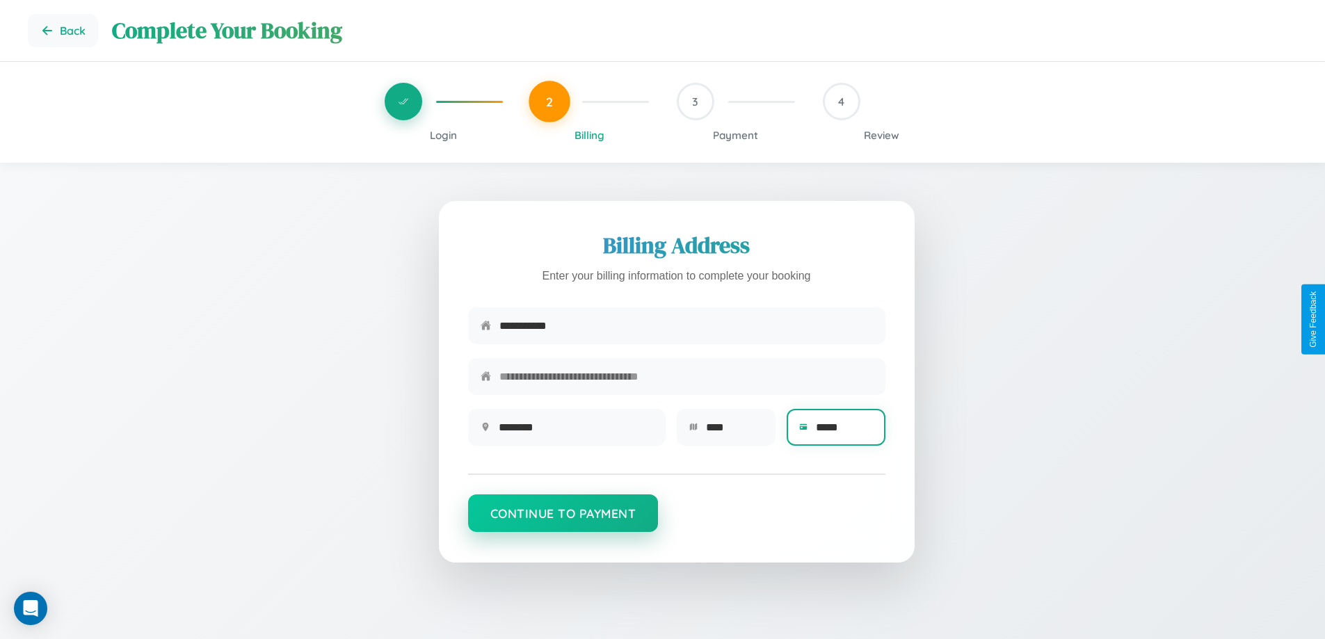
type input "*****"
click at [563, 520] on button "Continue to Payment" at bounding box center [563, 514] width 191 height 38
